Goal: Task Accomplishment & Management: Complete application form

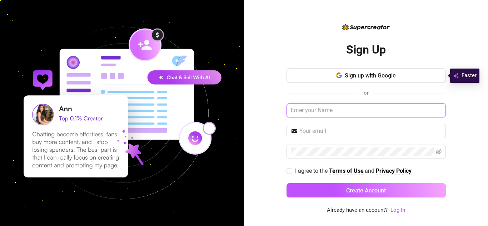
click at [331, 110] on input "text" at bounding box center [366, 110] width 159 height 14
type input "Margaux"
click at [326, 135] on input "text" at bounding box center [370, 131] width 142 height 9
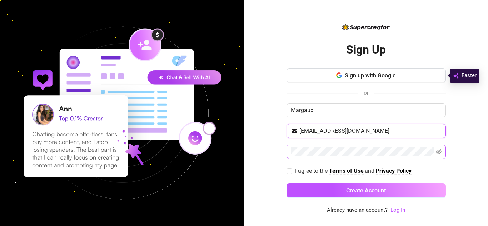
type input "[EMAIL_ADDRESS][DOMAIN_NAME]"
click at [438, 152] on icon "eye-invisible" at bounding box center [439, 152] width 6 height 6
click at [290, 173] on input "I agree to the Terms of Use and Privacy Policy" at bounding box center [289, 170] width 5 height 5
checkbox input "true"
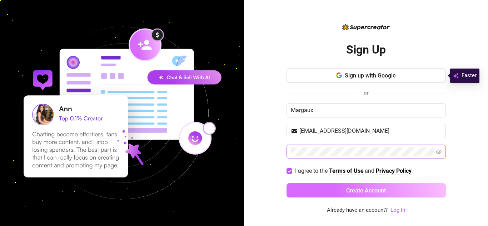
click at [321, 188] on button "Create Account" at bounding box center [366, 190] width 159 height 14
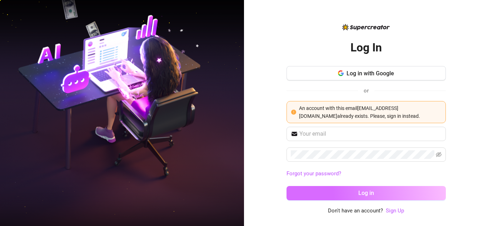
click at [378, 192] on button "Log in" at bounding box center [366, 193] width 159 height 14
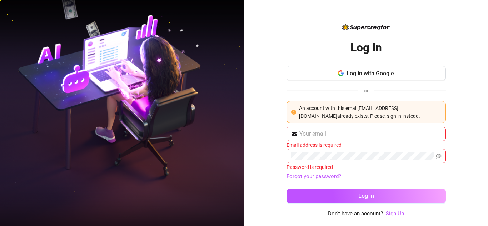
click at [256, 91] on div "Log In Log in with Google or An account with this email [EMAIL_ADDRESS][DOMAIN_…" at bounding box center [366, 113] width 244 height 226
